Goal: Transaction & Acquisition: Purchase product/service

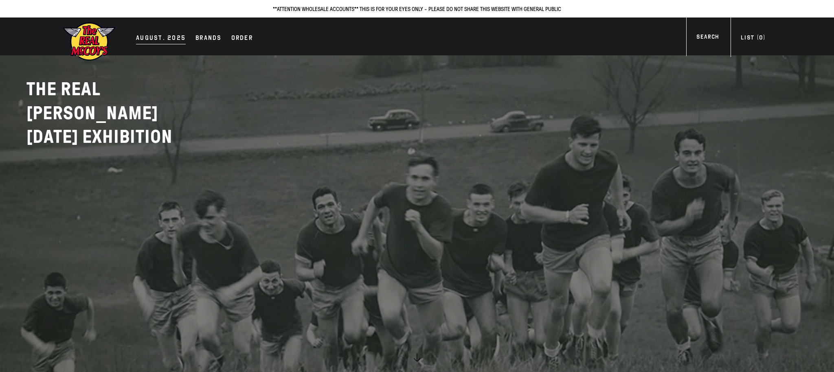
drag, startPoint x: 145, startPoint y: 38, endPoint x: 152, endPoint y: 43, distance: 9.0
click at [145, 38] on div "AUGUST. 2025" at bounding box center [161, 38] width 50 height 11
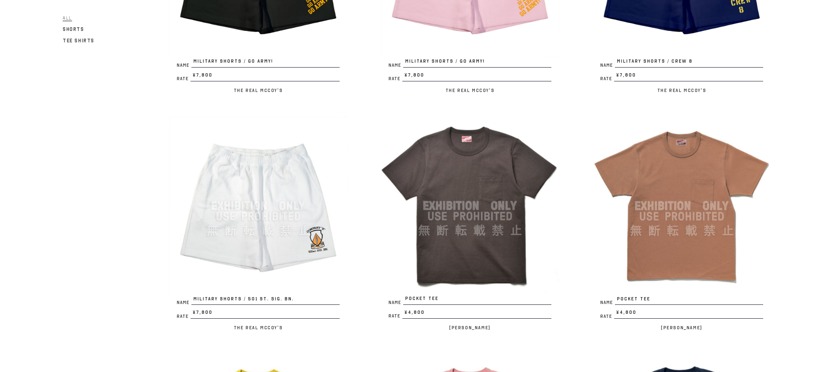
scroll to position [1429, 0]
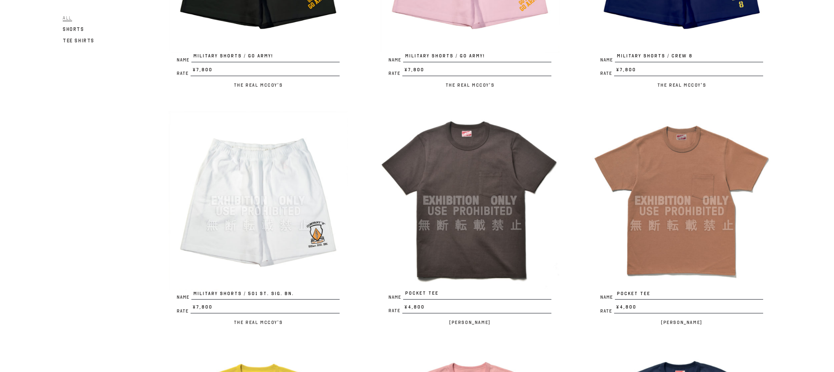
click at [455, 190] on img at bounding box center [469, 200] width 179 height 179
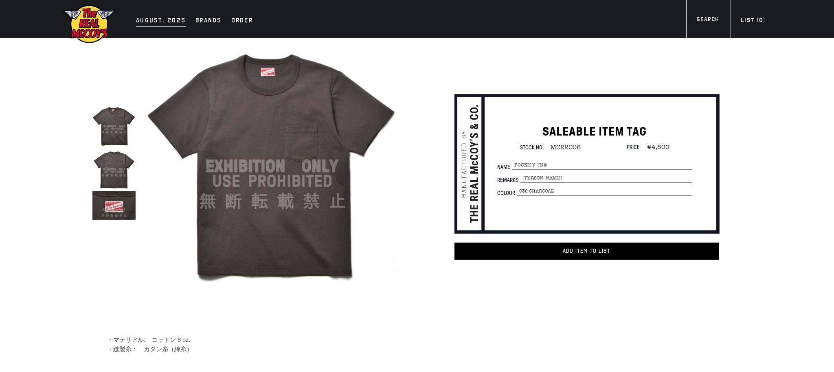
click at [150, 22] on div "AUGUST. 2025" at bounding box center [161, 20] width 50 height 11
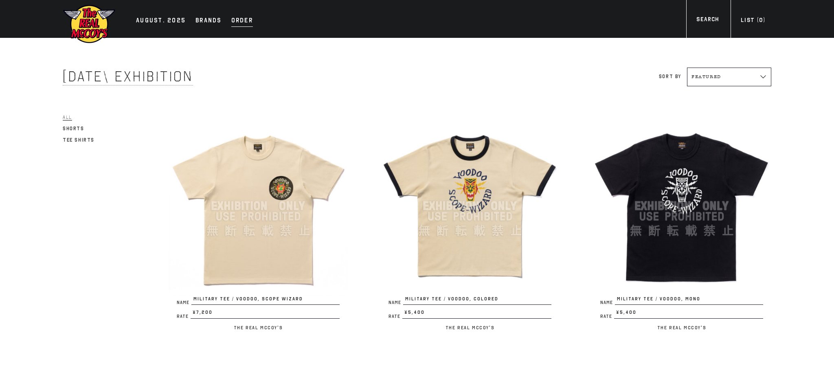
click at [239, 22] on div "Order" at bounding box center [242, 20] width 22 height 11
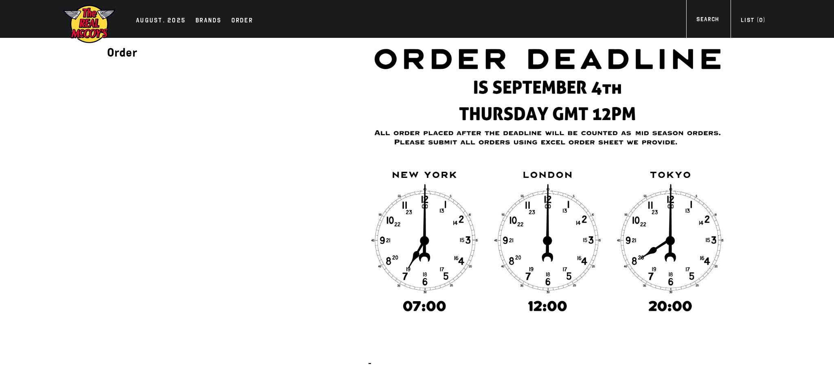
drag, startPoint x: 643, startPoint y: 78, endPoint x: 648, endPoint y: 91, distance: 14.4
click at [654, 89] on img at bounding box center [547, 176] width 359 height 277
click at [147, 17] on div "AUGUST. 2025" at bounding box center [161, 20] width 50 height 11
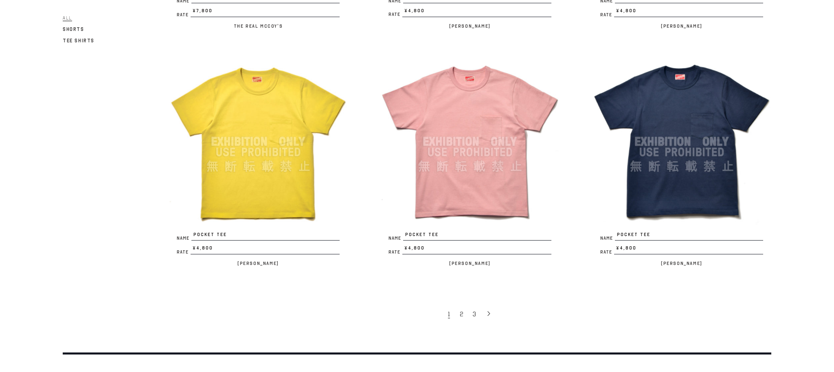
scroll to position [1728, 0]
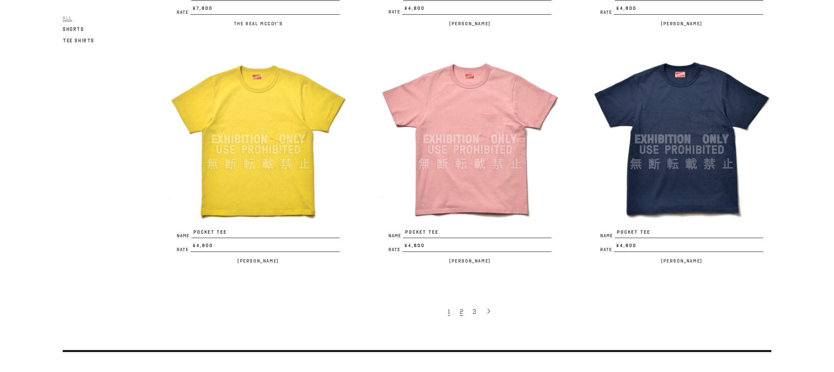
drag, startPoint x: 460, startPoint y: 311, endPoint x: 464, endPoint y: 308, distance: 5.2
click at [460, 311] on span "2" at bounding box center [461, 312] width 3 height 8
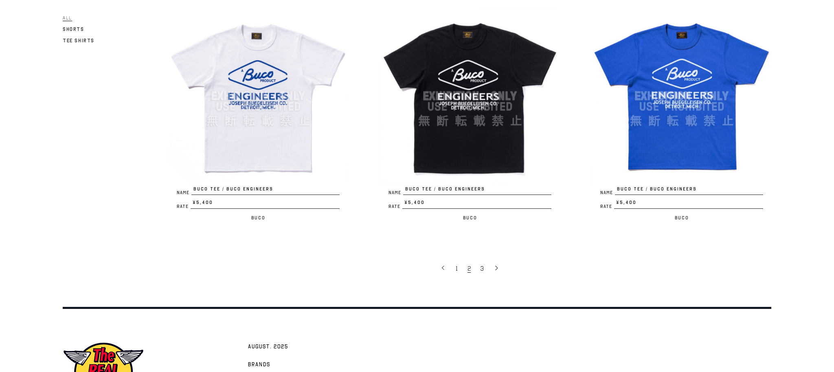
scroll to position [1846, 0]
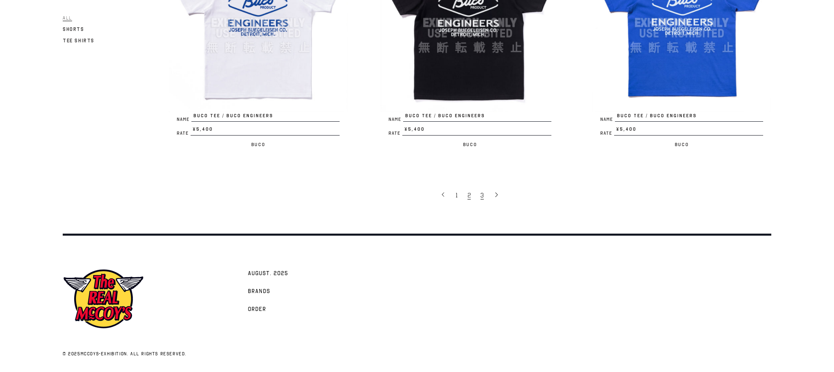
click at [483, 193] on span "3" at bounding box center [481, 195] width 3 height 8
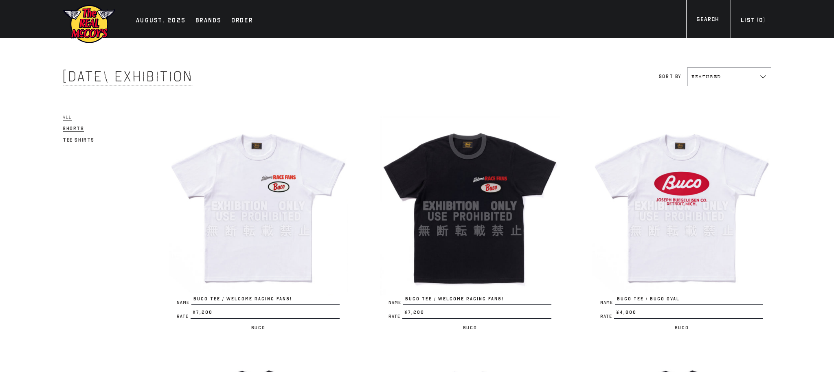
click at [73, 127] on span "Shorts" at bounding box center [74, 129] width 22 height 6
